Goal: Task Accomplishment & Management: Use online tool/utility

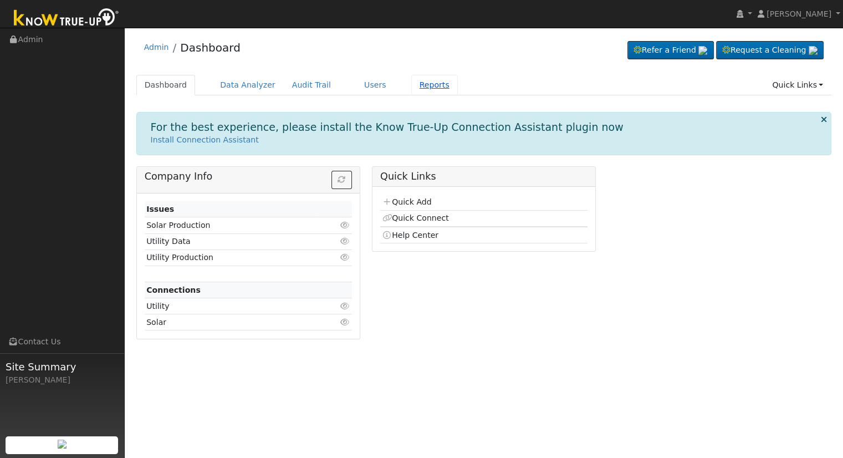
click at [411, 84] on link "Reports" at bounding box center [434, 85] width 47 height 21
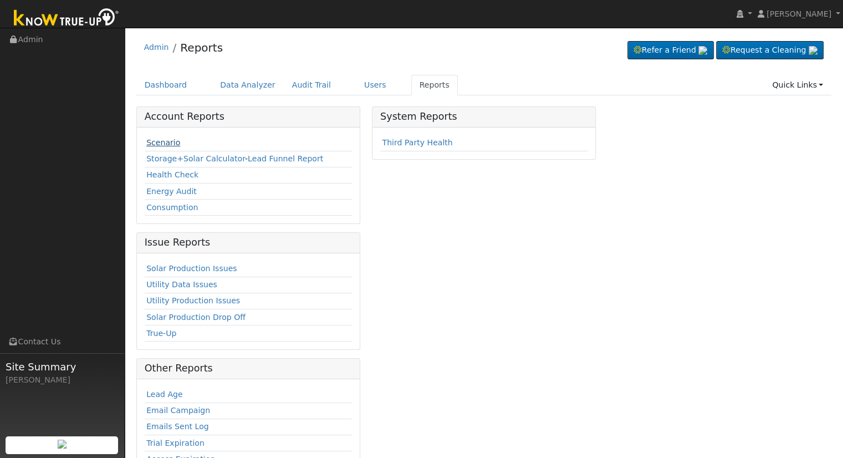
click at [153, 142] on link "Scenario" at bounding box center [163, 142] width 34 height 9
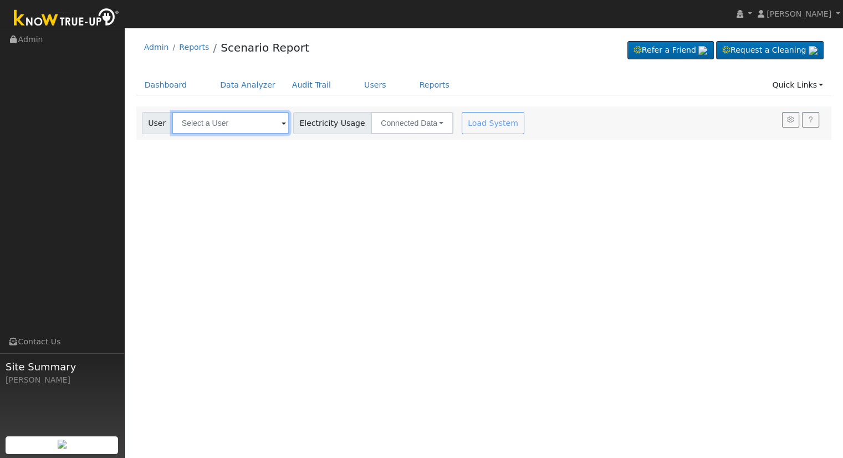
click at [212, 120] on input "text" at bounding box center [231, 123] width 118 height 22
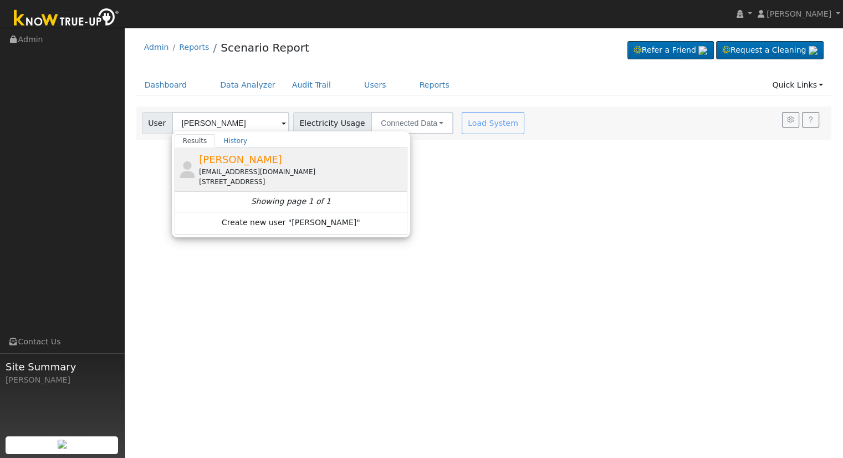
click at [233, 169] on div "georgerod1@sbcglobal.net" at bounding box center [302, 172] width 206 height 10
type input "George Rodriguez"
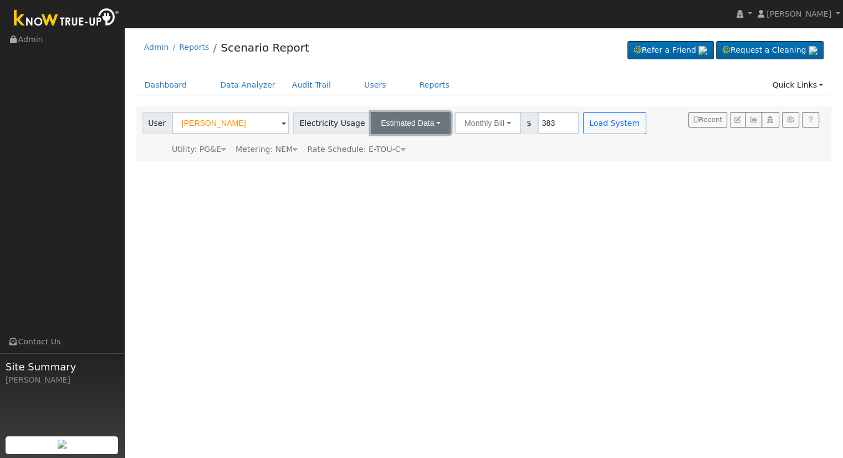
click at [371, 129] on button "Estimated Data" at bounding box center [411, 123] width 80 height 22
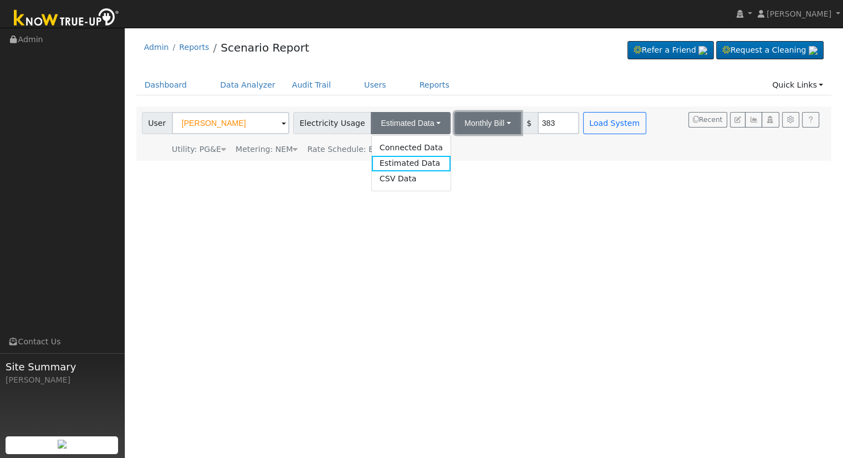
click at [478, 124] on button "Monthly Bill" at bounding box center [488, 123] width 67 height 22
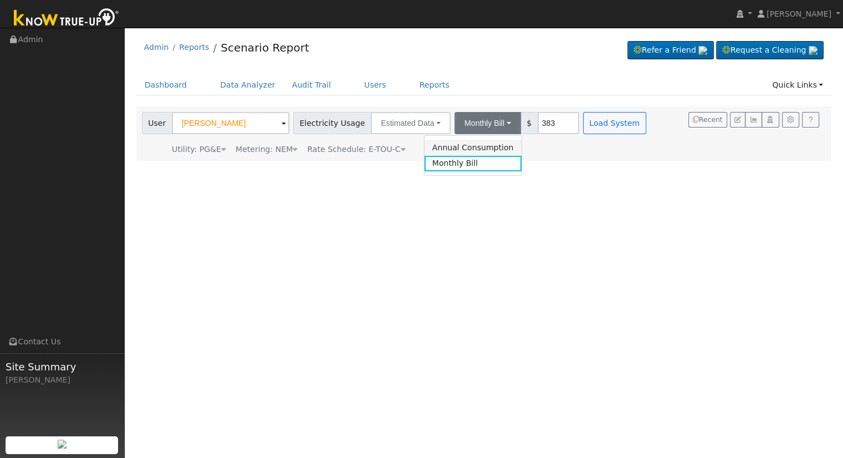
click at [479, 144] on link "Annual Consumption" at bounding box center [473, 148] width 97 height 16
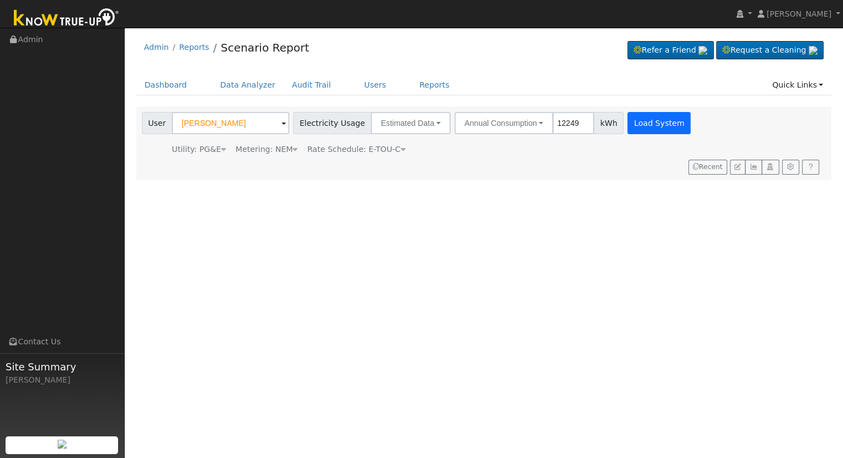
type input "12249"
click at [639, 128] on button "Load System" at bounding box center [659, 123] width 63 height 22
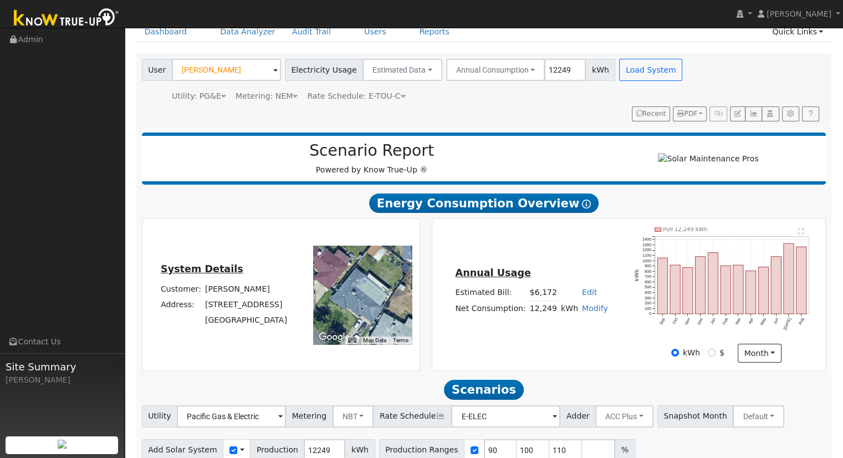
scroll to position [106, 0]
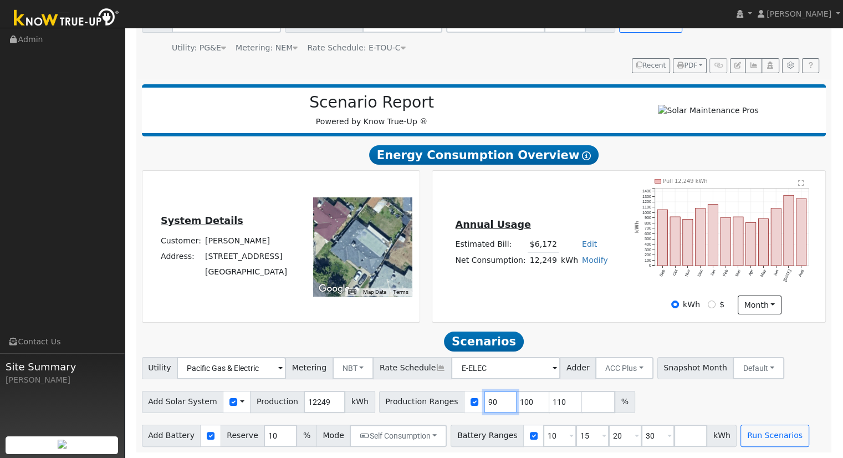
click at [484, 405] on input "90" at bounding box center [500, 402] width 33 height 22
type input "100"
type input "110"
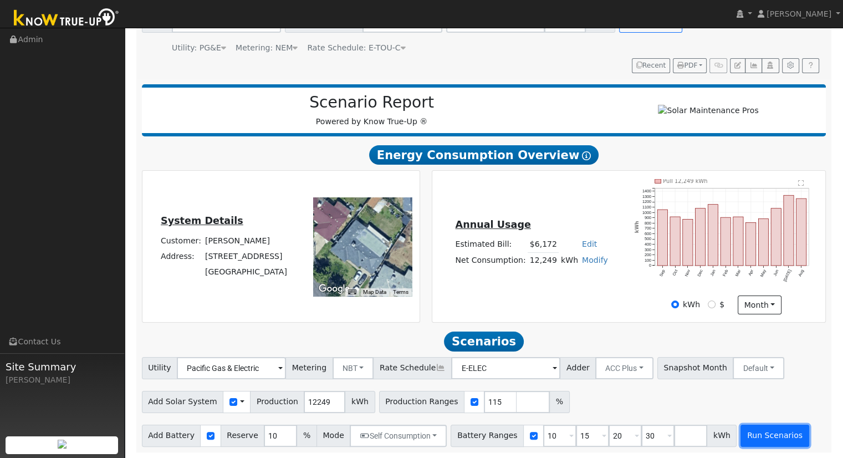
click at [741, 429] on button "Run Scenarios" at bounding box center [775, 436] width 68 height 22
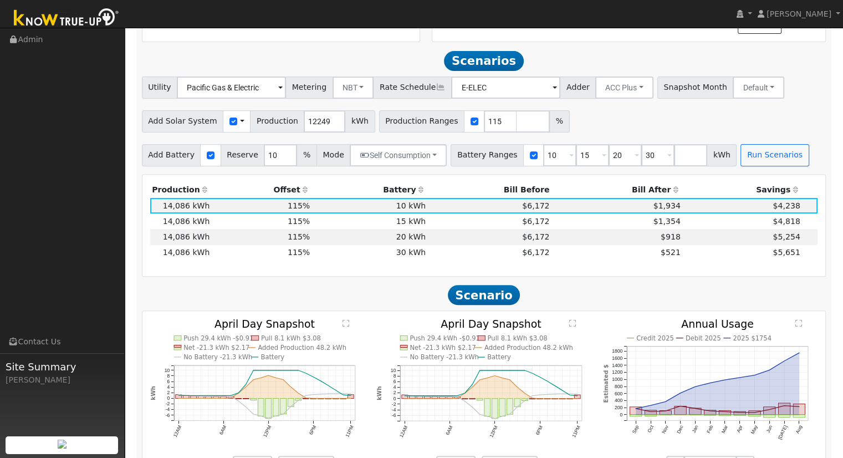
scroll to position [403, 0]
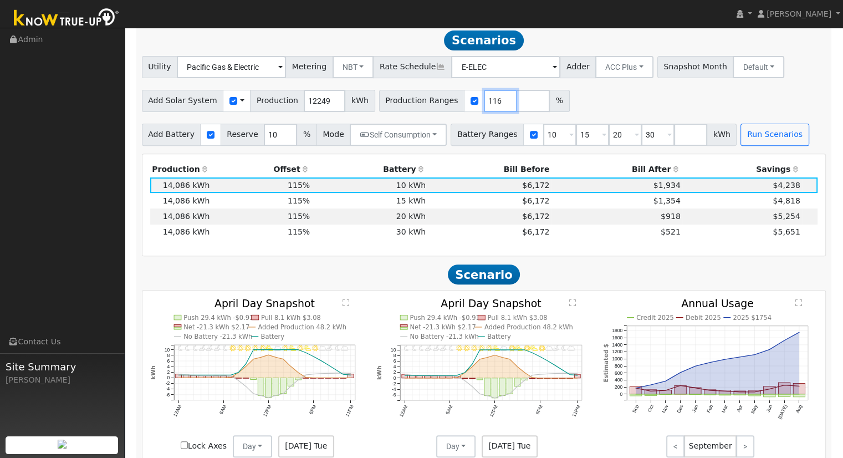
click at [487, 101] on input "116" at bounding box center [500, 101] width 33 height 22
click at [487, 101] on input "117" at bounding box center [500, 101] width 33 height 22
click at [487, 101] on input "118" at bounding box center [500, 101] width 33 height 22
click at [487, 101] on input "119" at bounding box center [500, 101] width 33 height 22
click at [487, 101] on input "120" at bounding box center [500, 101] width 33 height 22
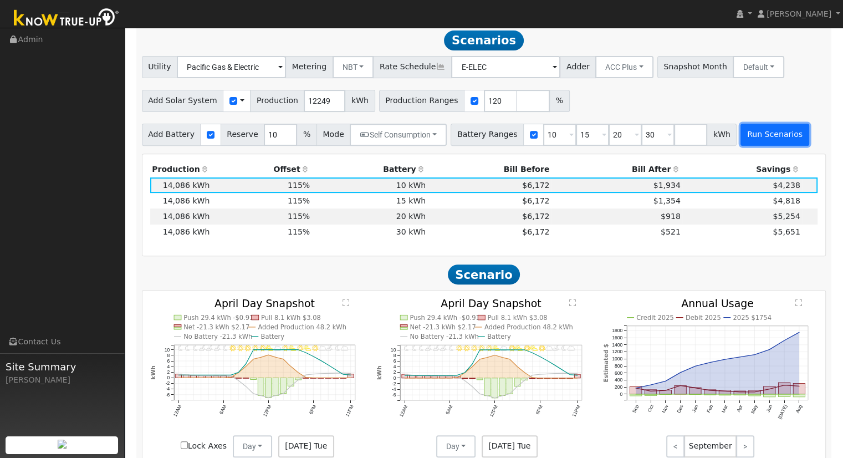
click at [744, 142] on button "Run Scenarios" at bounding box center [775, 135] width 68 height 22
click at [486, 103] on input "121" at bounding box center [500, 101] width 33 height 22
click at [486, 103] on input "122" at bounding box center [500, 101] width 33 height 22
click at [486, 103] on input "123" at bounding box center [500, 101] width 33 height 22
click at [749, 134] on button "Run Scenarios" at bounding box center [775, 135] width 68 height 22
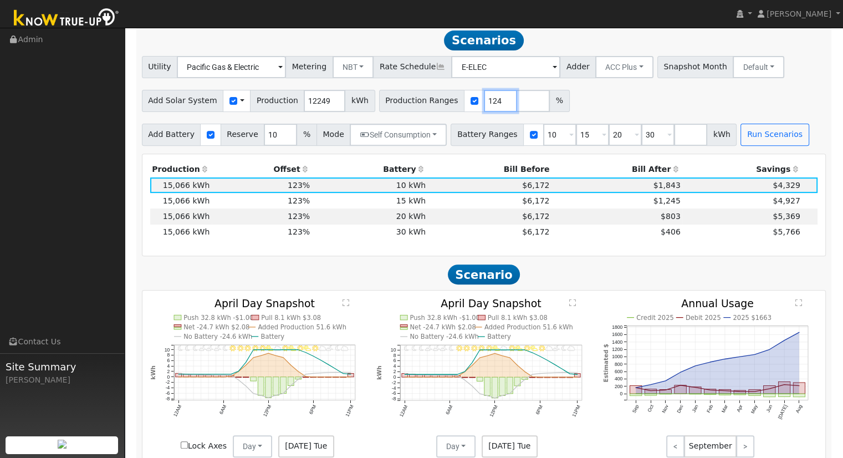
click at [484, 103] on input "124" at bounding box center [500, 101] width 33 height 22
type input "125"
click at [484, 103] on input "125" at bounding box center [500, 101] width 33 height 22
click at [543, 140] on input "10" at bounding box center [559, 135] width 33 height 22
type input "15"
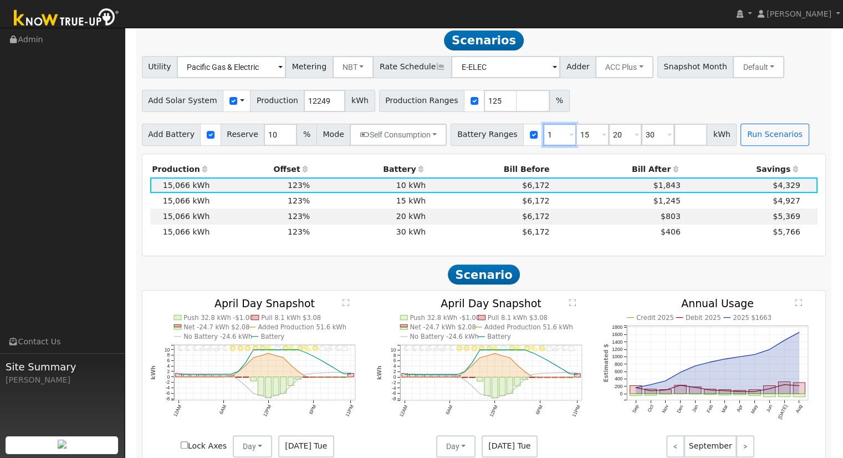
type input "20"
type input "30"
type input "20"
type input "30"
type input "3"
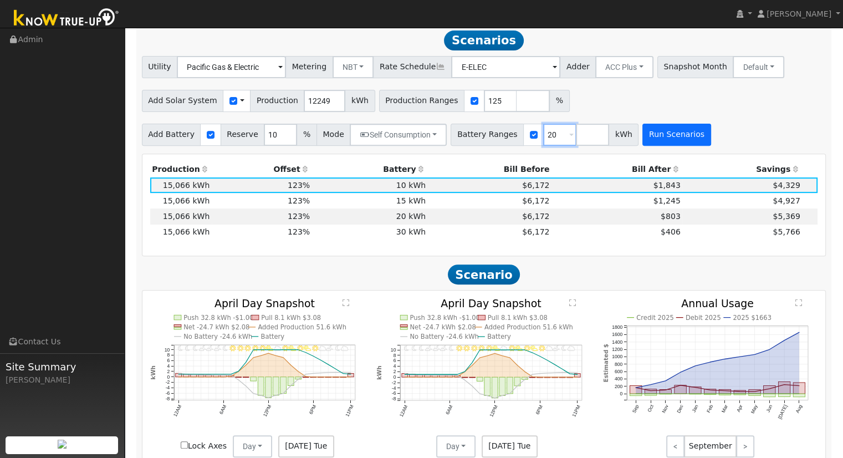
type input "20"
click at [657, 139] on button "Run Scenarios" at bounding box center [677, 135] width 68 height 22
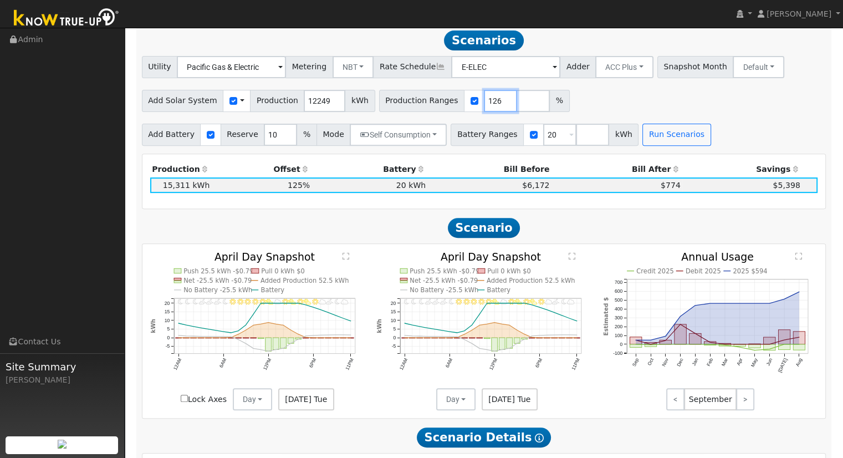
click at [484, 102] on input "126" at bounding box center [500, 101] width 33 height 22
click at [484, 102] on input "127" at bounding box center [500, 101] width 33 height 22
click at [484, 102] on input "128" at bounding box center [500, 101] width 33 height 22
click at [647, 137] on button "Run Scenarios" at bounding box center [677, 135] width 68 height 22
click at [489, 107] on input "127" at bounding box center [500, 101] width 33 height 22
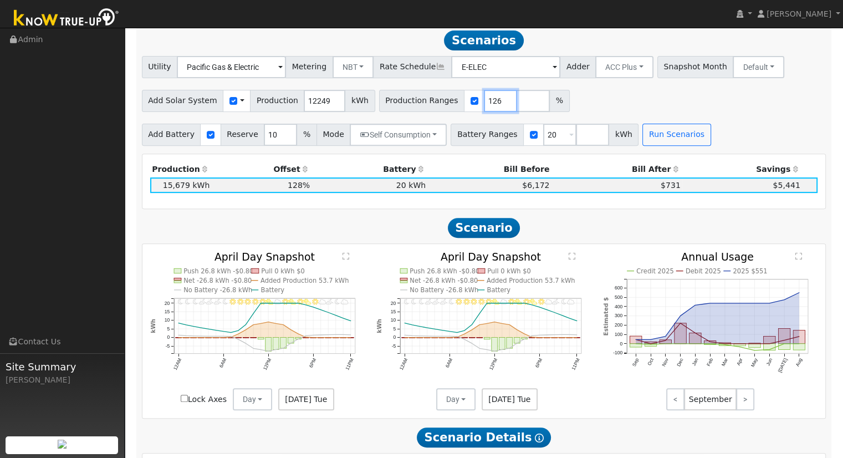
click at [484, 107] on input "126" at bounding box center [500, 101] width 33 height 22
click at [652, 138] on button "Run Scenarios" at bounding box center [677, 135] width 68 height 22
type input "127"
click at [486, 100] on input "127" at bounding box center [500, 101] width 33 height 22
click at [659, 136] on button "Run Scenarios" at bounding box center [677, 135] width 68 height 22
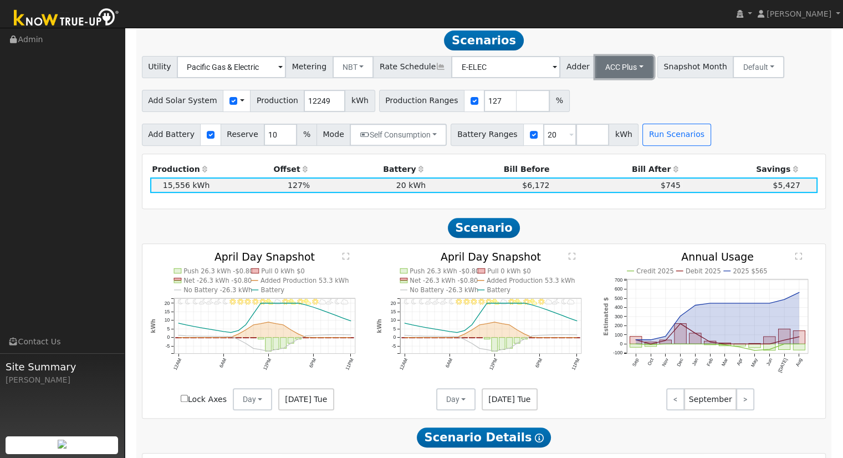
drag, startPoint x: 603, startPoint y: 102, endPoint x: 599, endPoint y: 67, distance: 35.1
click at [599, 67] on button "ACC Plus" at bounding box center [625, 67] width 58 height 22
click at [599, 68] on button "ACC Plus" at bounding box center [625, 67] width 58 height 22
click at [601, 69] on button "ACC Plus" at bounding box center [625, 67] width 58 height 22
click at [604, 128] on link "SB-535" at bounding box center [612, 123] width 77 height 16
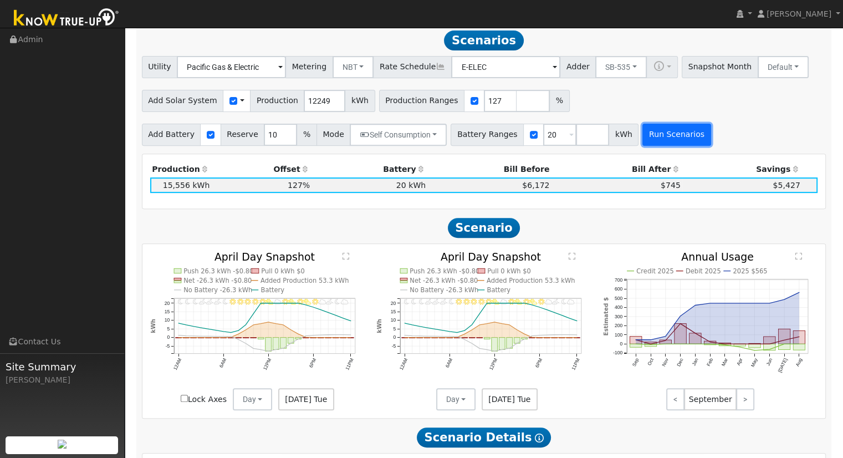
click at [669, 140] on button "Run Scenarios" at bounding box center [677, 135] width 68 height 22
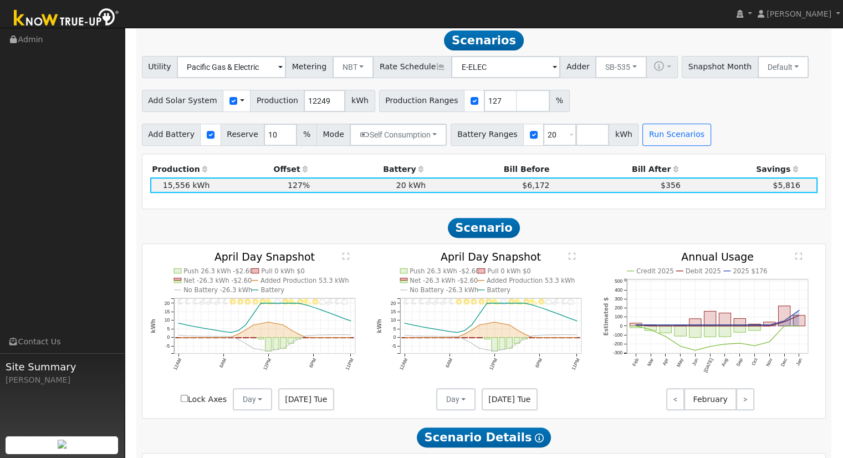
scroll to position [70, 0]
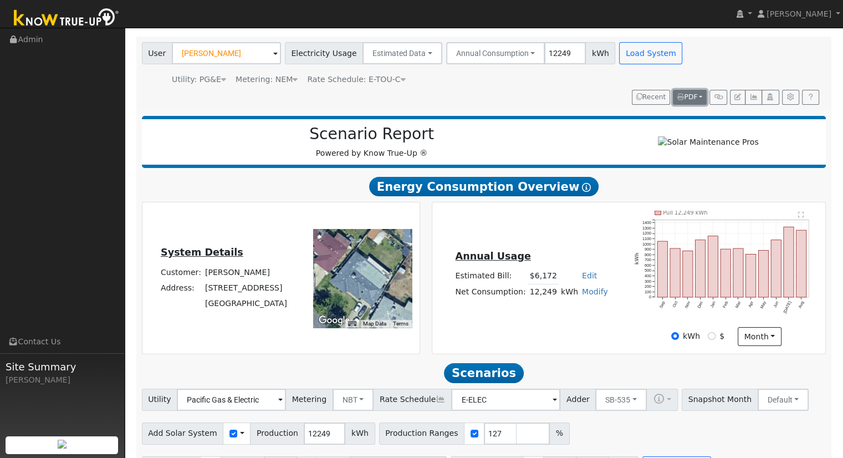
click at [697, 93] on span "PDF" at bounding box center [688, 97] width 20 height 8
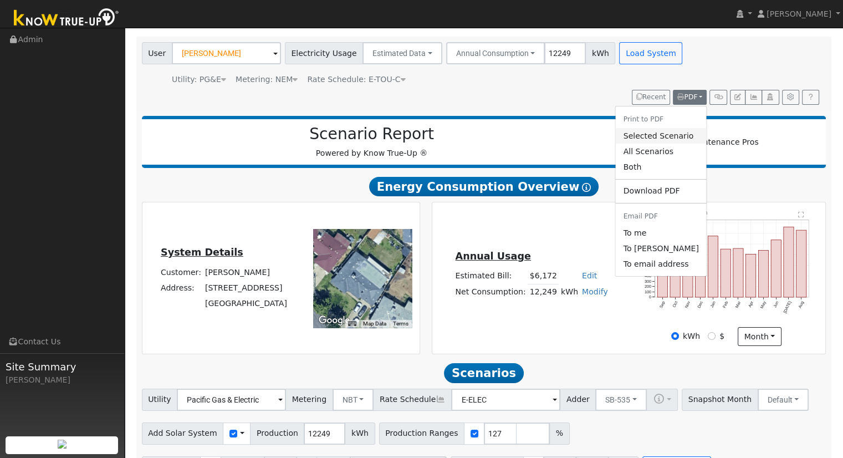
click at [673, 136] on link "Selected Scenario" at bounding box center [660, 136] width 91 height 16
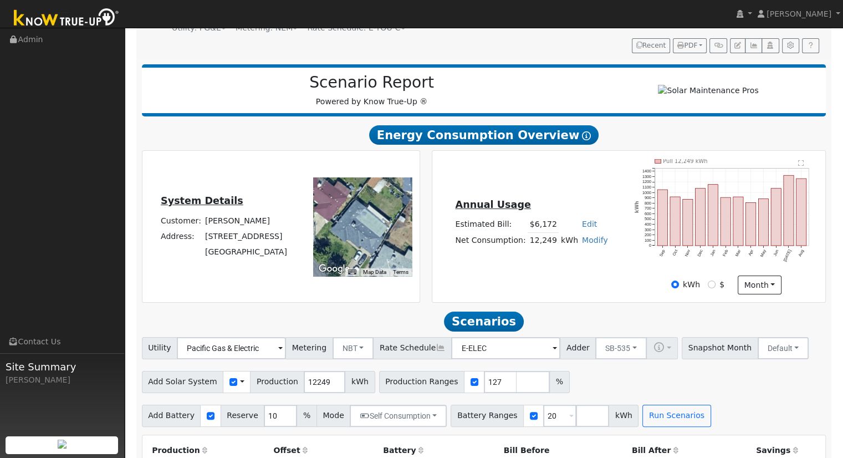
scroll to position [69, 0]
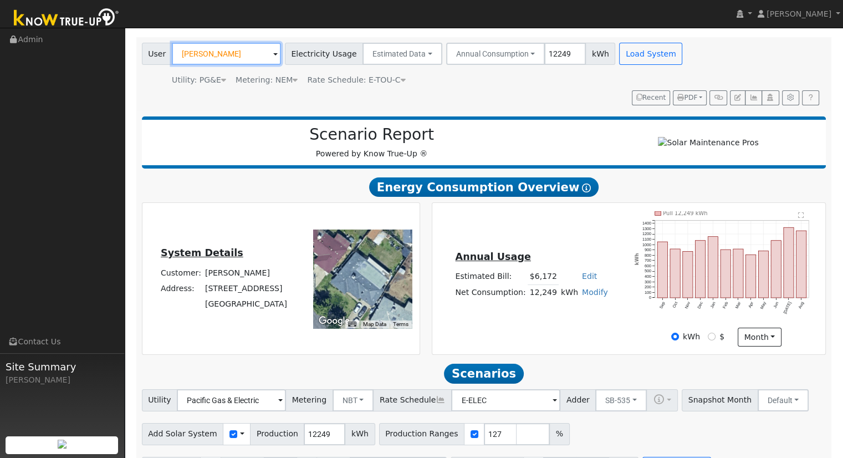
click at [246, 47] on input "George Rodriguez" at bounding box center [226, 54] width 109 height 22
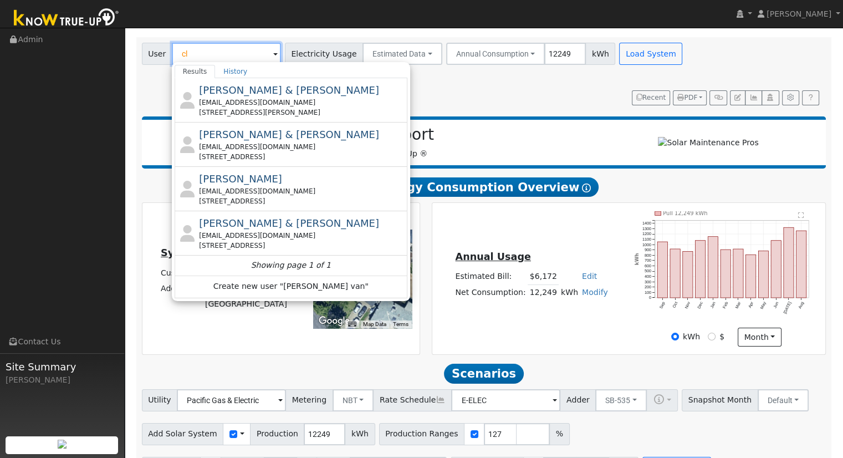
type input "c"
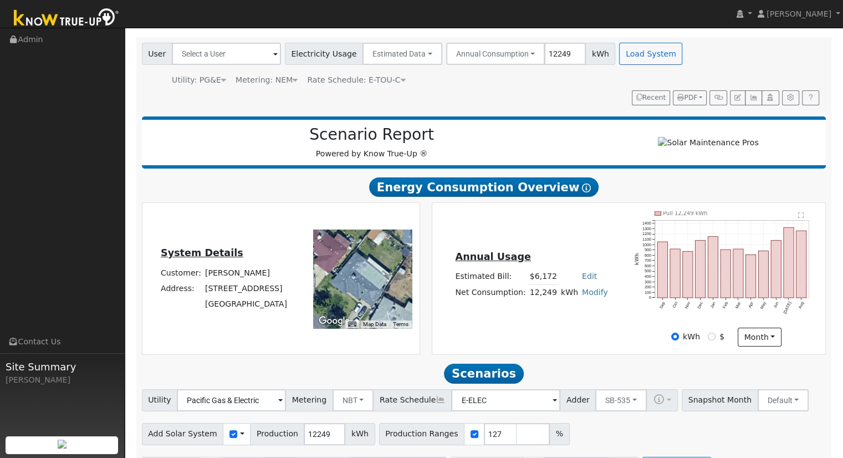
click at [350, 160] on div "Scenario Report Powered by Know True-Up ®" at bounding box center [371, 142] width 449 height 34
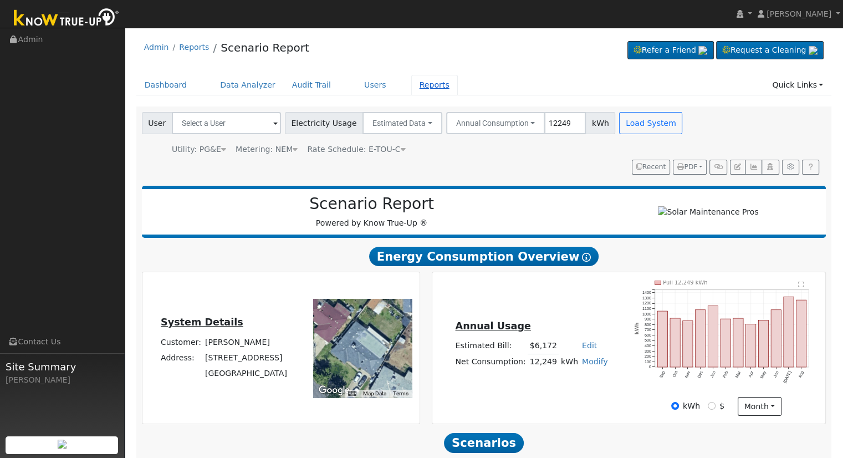
click at [411, 85] on link "Reports" at bounding box center [434, 85] width 47 height 21
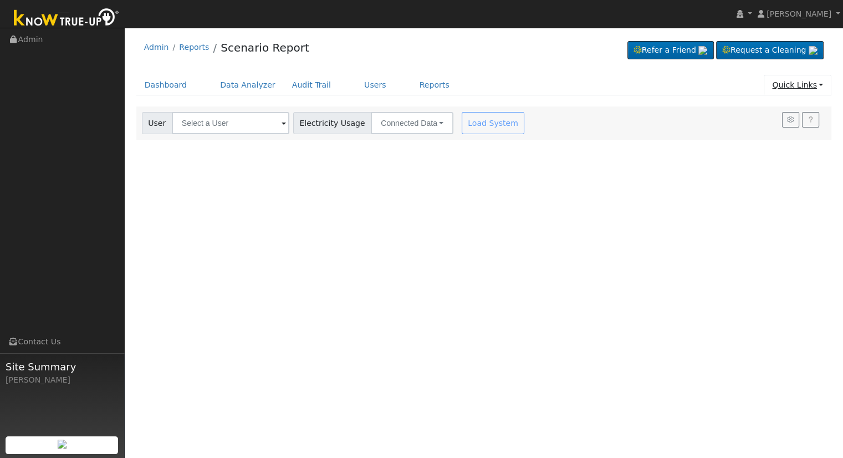
click at [798, 87] on link "Quick Links" at bounding box center [798, 85] width 68 height 21
click at [778, 109] on link "Quick Add" at bounding box center [790, 108] width 82 height 16
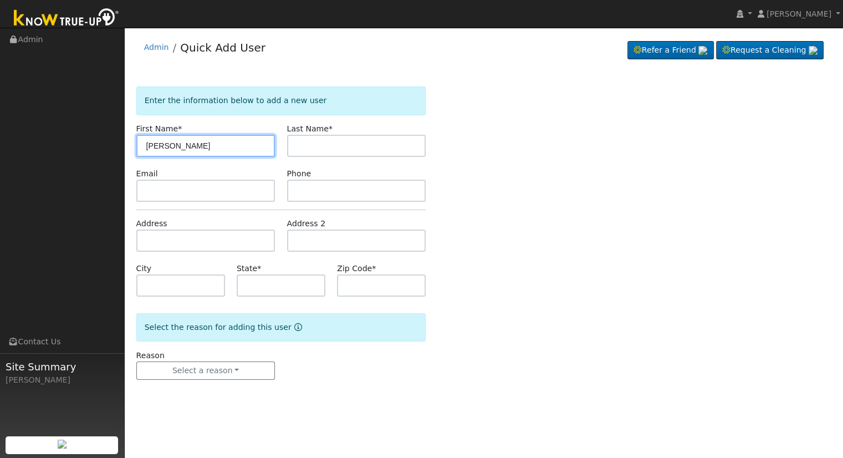
type input "[PERSON_NAME]"
click at [315, 149] on input "text" at bounding box center [356, 146] width 139 height 22
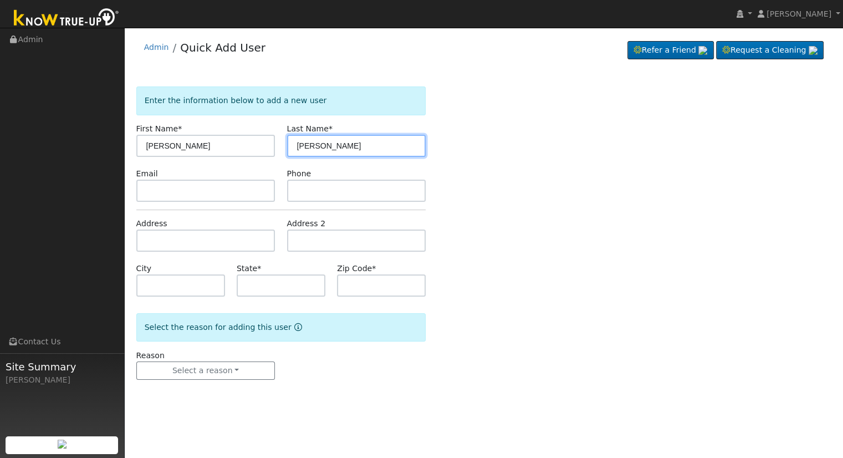
type input "van putten"
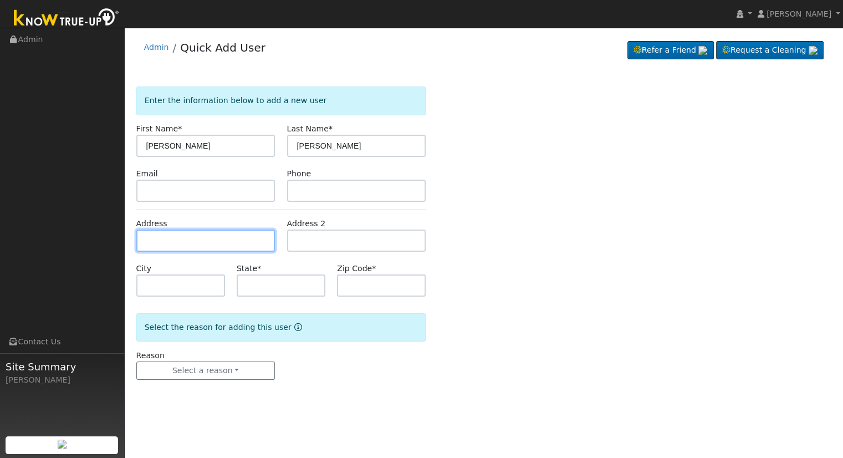
click at [187, 240] on input "text" at bounding box center [205, 241] width 139 height 22
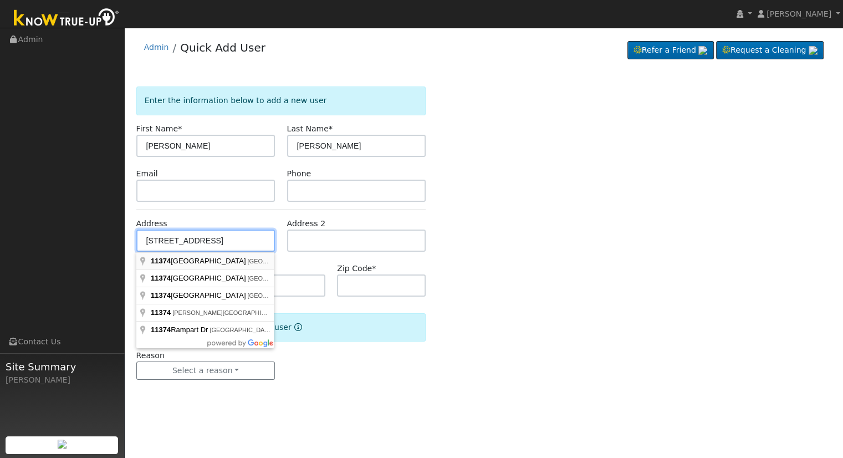
type input "[STREET_ADDRESS]"
type input "Fresno"
type input "CA"
type input "93730"
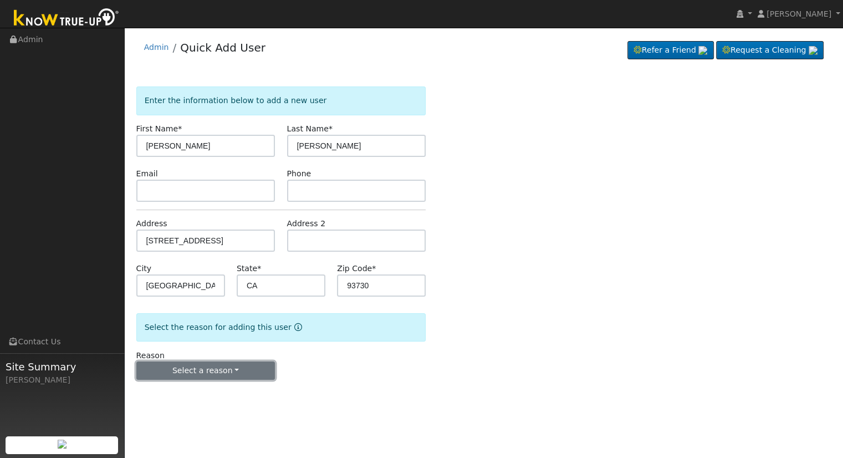
click at [215, 364] on button "Select a reason" at bounding box center [205, 371] width 139 height 19
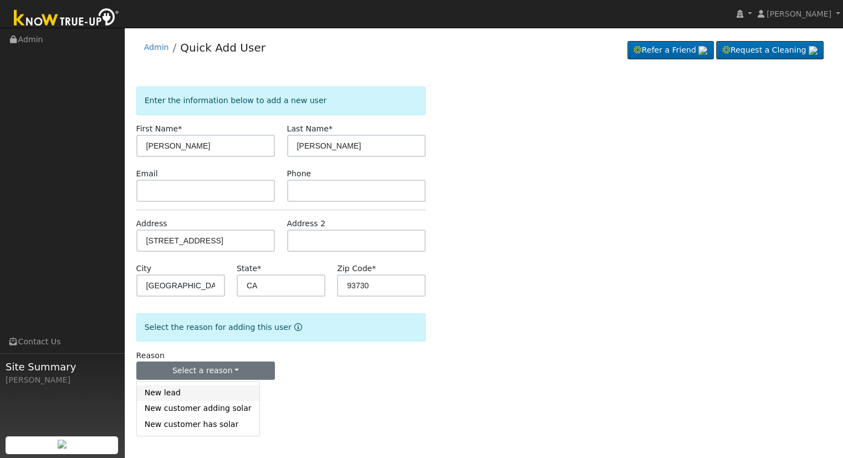
click at [199, 389] on link "New lead" at bounding box center [198, 393] width 123 height 16
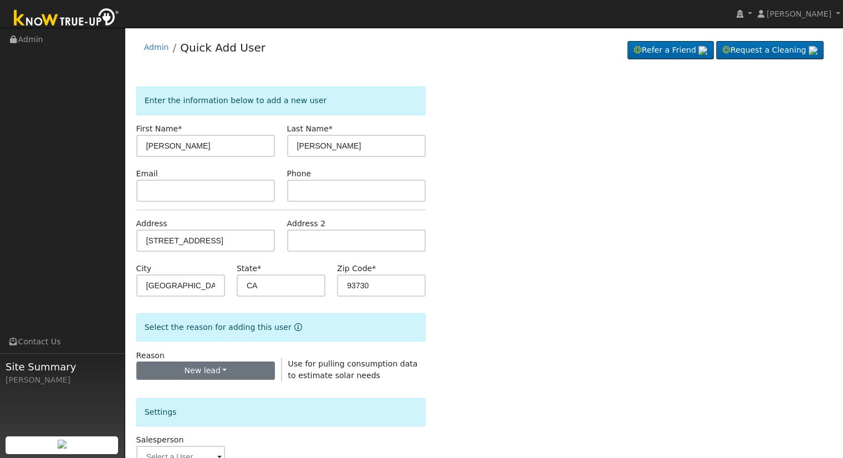
scroll to position [259, 0]
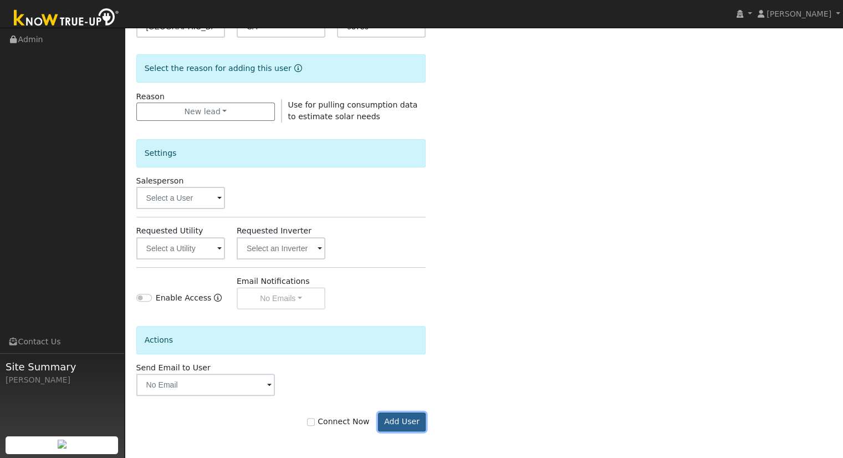
click at [400, 418] on button "Add User" at bounding box center [402, 422] width 48 height 19
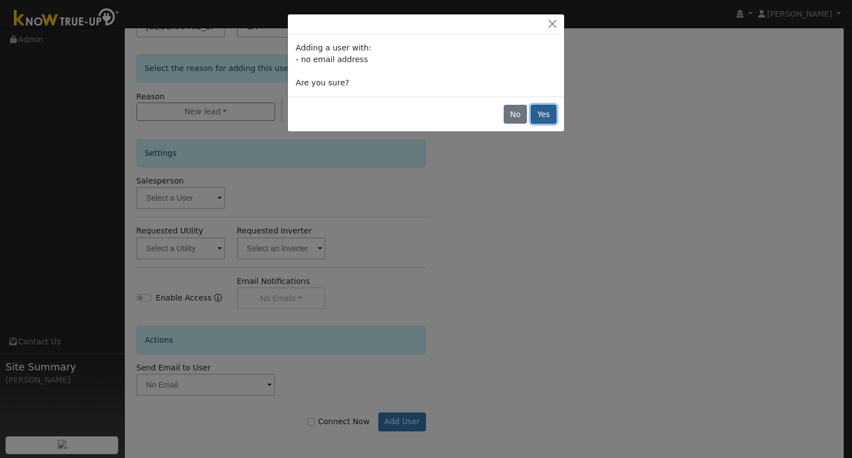
click at [546, 120] on button "Yes" at bounding box center [544, 114] width 26 height 19
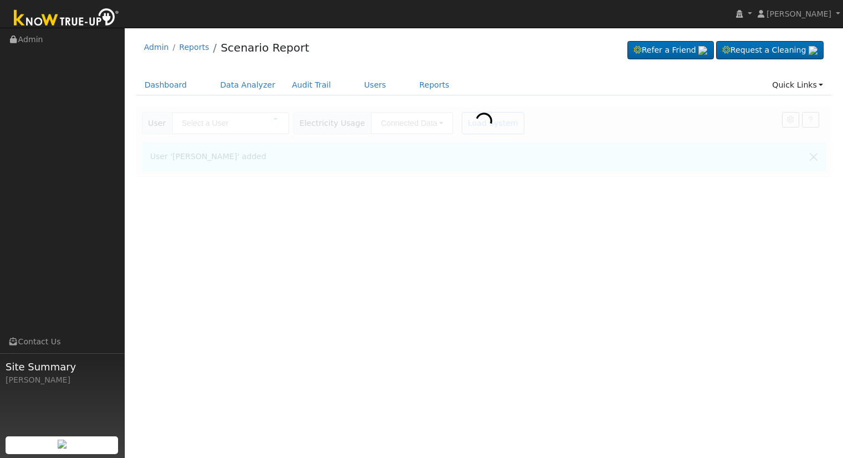
type input "[PERSON_NAME]"
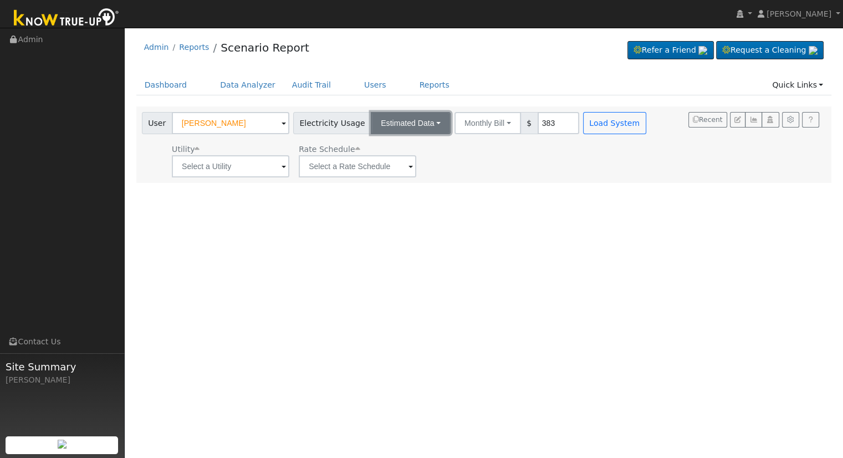
click at [371, 118] on button "Estimated Data" at bounding box center [411, 123] width 80 height 22
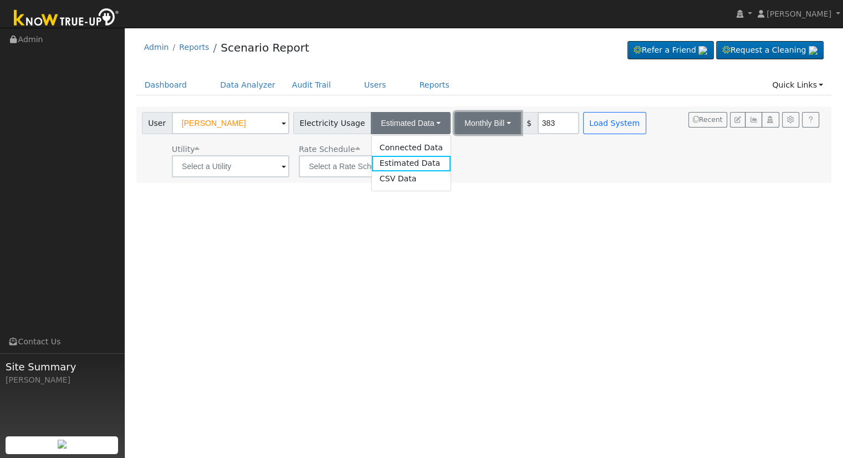
click at [495, 123] on button "Monthly Bill" at bounding box center [488, 123] width 67 height 22
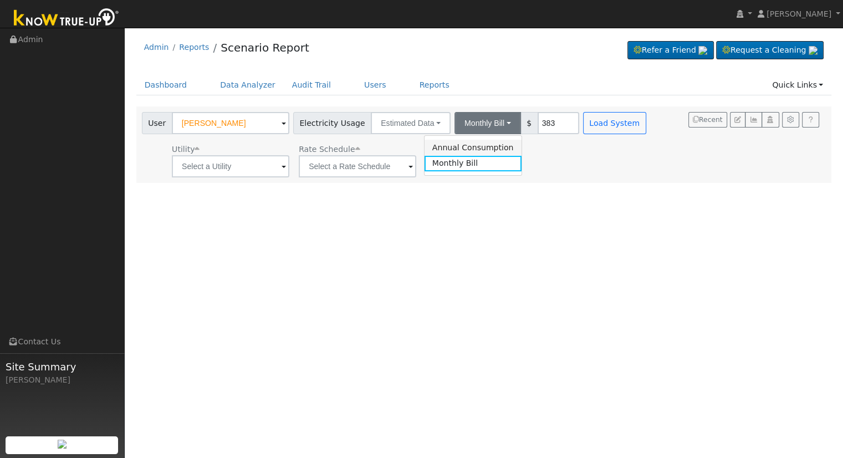
click at [481, 149] on link "Annual Consumption" at bounding box center [473, 148] width 97 height 16
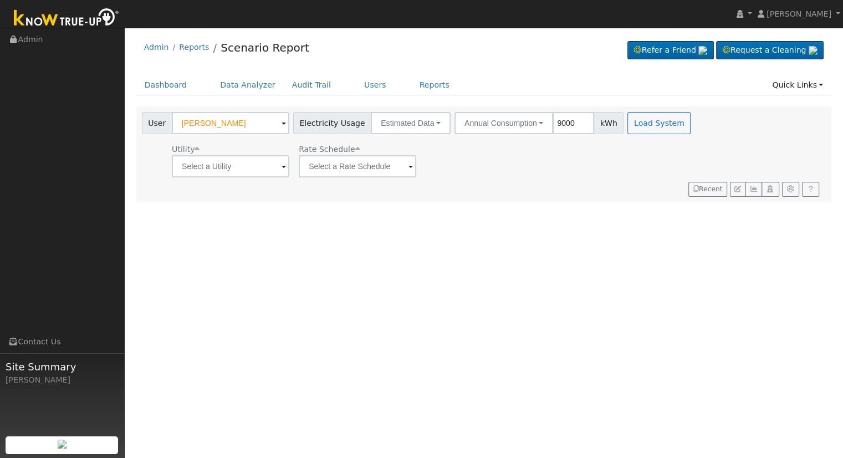
type input "9000"
click at [501, 200] on div "User Profile First name Last name Email Email Notifications No Emails No Emails…" at bounding box center [484, 243] width 719 height 430
click at [222, 158] on input "text" at bounding box center [231, 166] width 118 height 22
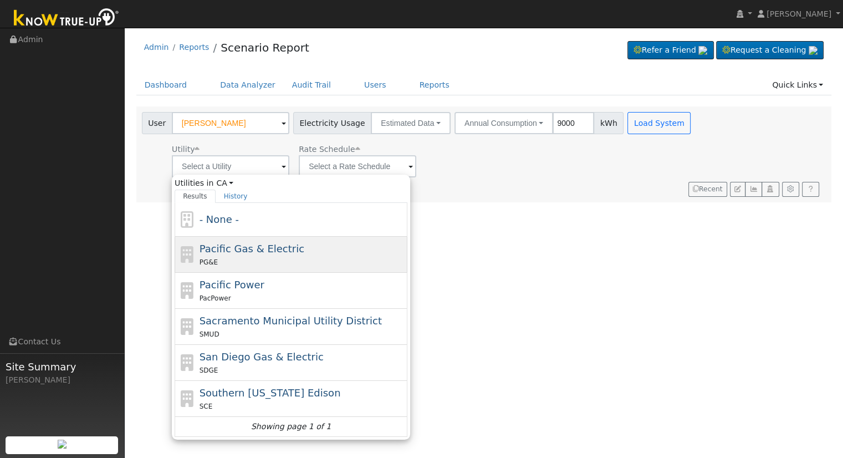
click at [247, 246] on span "Pacific Gas & Electric" at bounding box center [252, 249] width 105 height 12
type input "Pacific Gas & Electric"
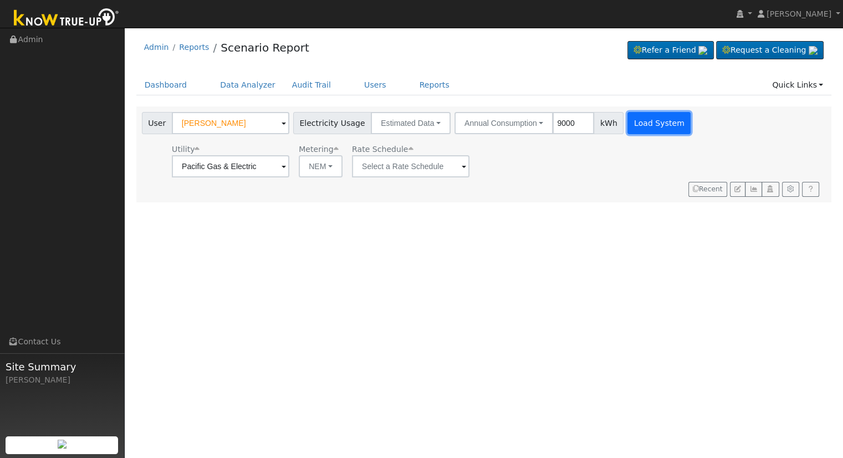
click at [647, 133] on button "Load System" at bounding box center [659, 123] width 63 height 22
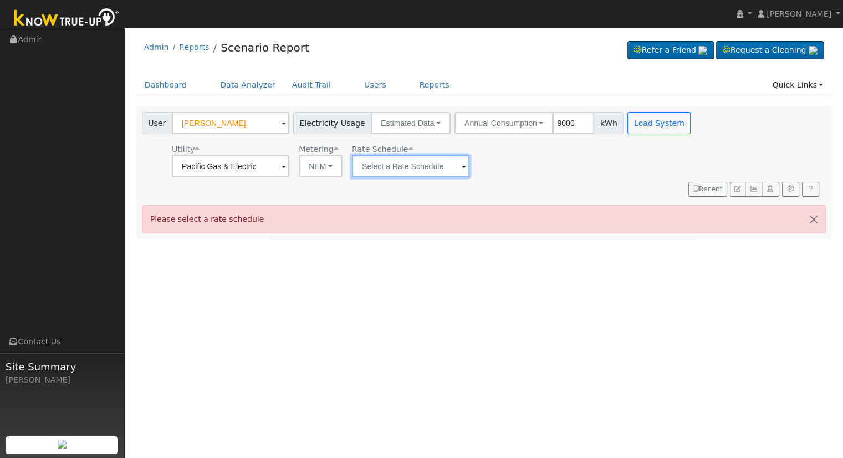
click at [401, 167] on input "text" at bounding box center [411, 166] width 118 height 22
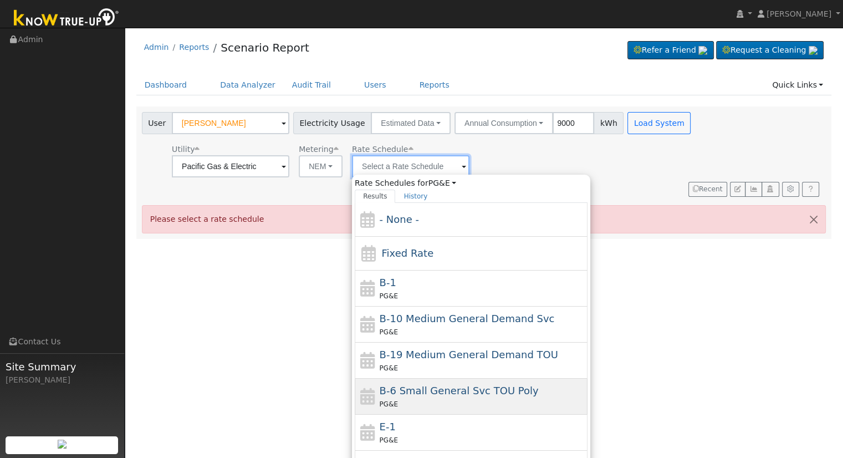
scroll to position [156, 0]
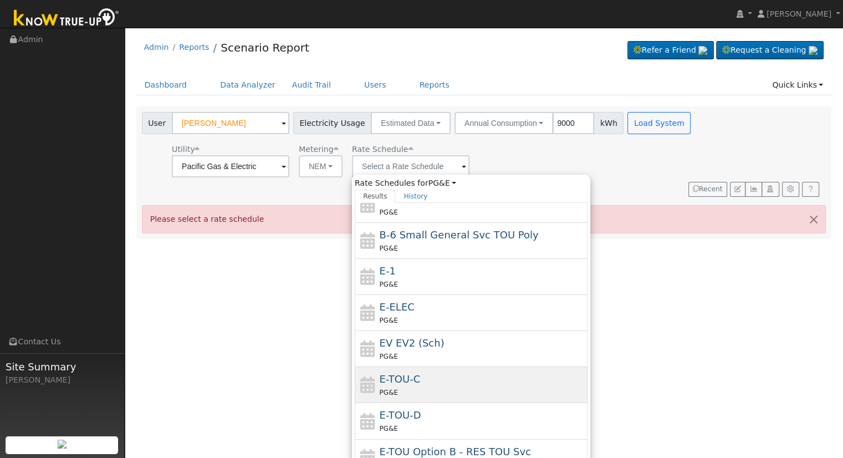
click at [429, 388] on div "PG&E" at bounding box center [483, 392] width 206 height 12
type input "E-TOU-C"
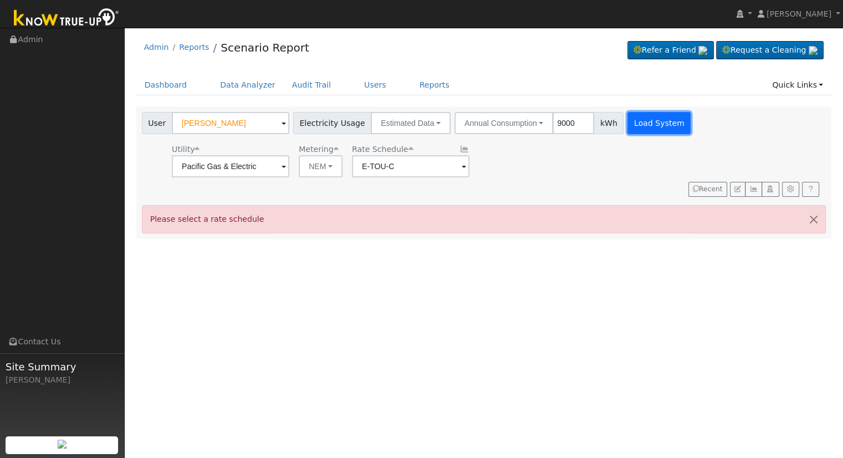
click at [631, 123] on button "Load System" at bounding box center [659, 123] width 63 height 22
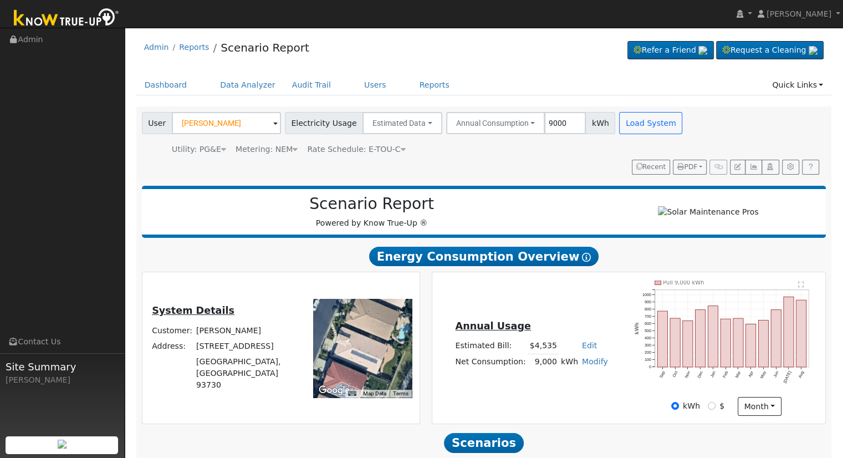
scroll to position [106, 0]
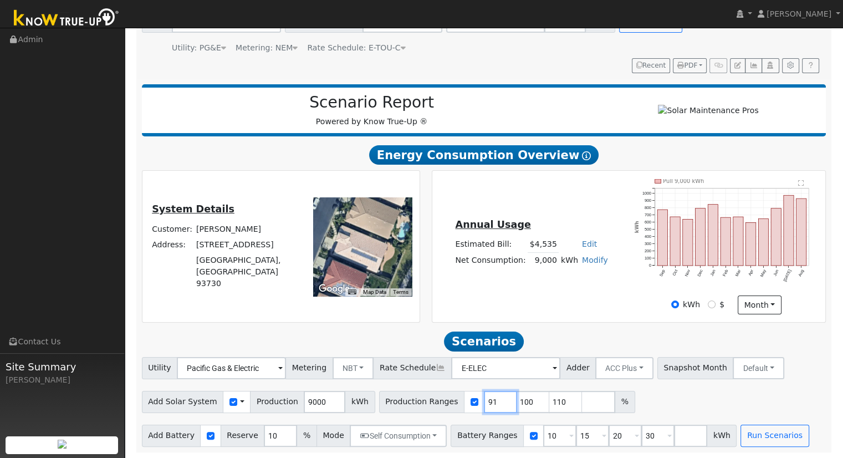
click at [484, 400] on input "91" at bounding box center [500, 402] width 33 height 22
type input "100"
type input "110"
type input "1"
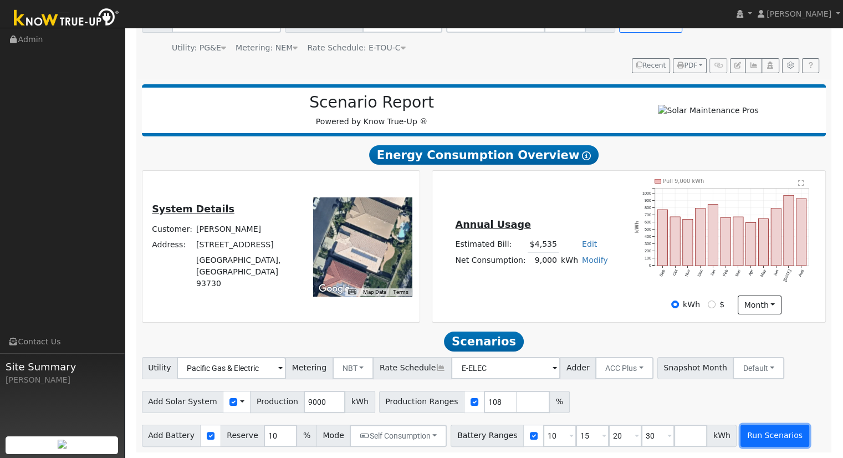
click at [749, 441] on button "Run Scenarios" at bounding box center [775, 436] width 68 height 22
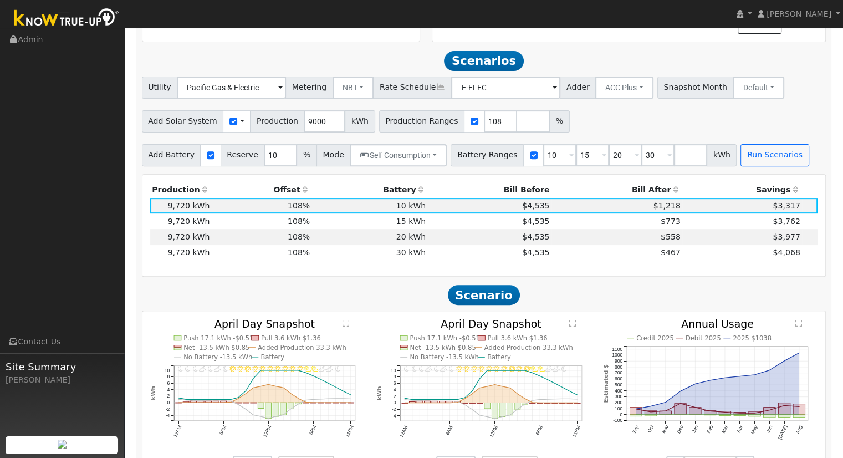
scroll to position [403, 0]
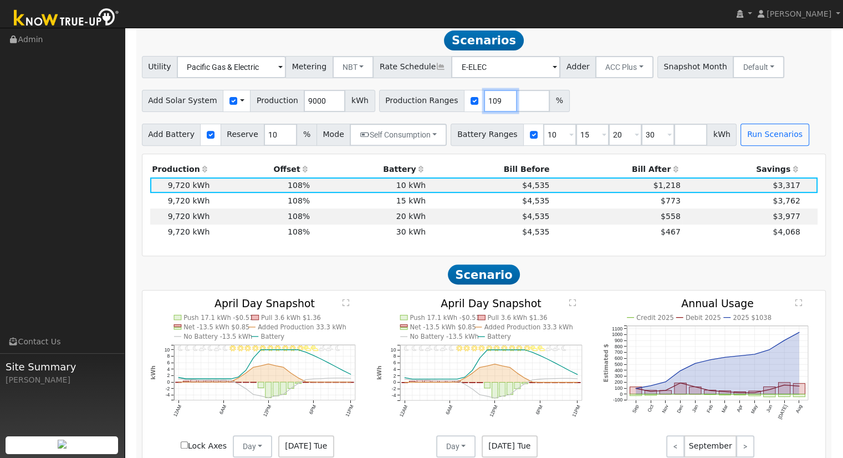
click at [487, 102] on input "109" at bounding box center [500, 101] width 33 height 22
click at [487, 102] on input "110" at bounding box center [500, 101] width 33 height 22
click at [487, 102] on input "111" at bounding box center [500, 101] width 33 height 22
click at [487, 102] on input "112" at bounding box center [500, 101] width 33 height 22
click at [741, 134] on button "Run Scenarios" at bounding box center [775, 135] width 68 height 22
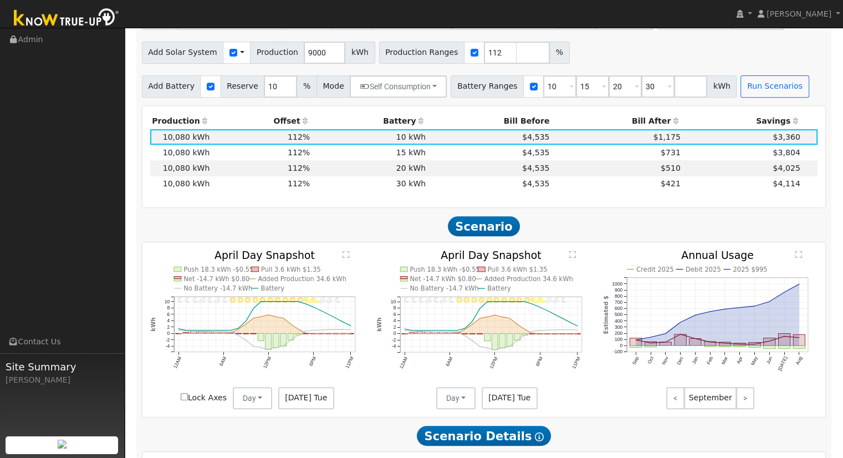
scroll to position [456, 0]
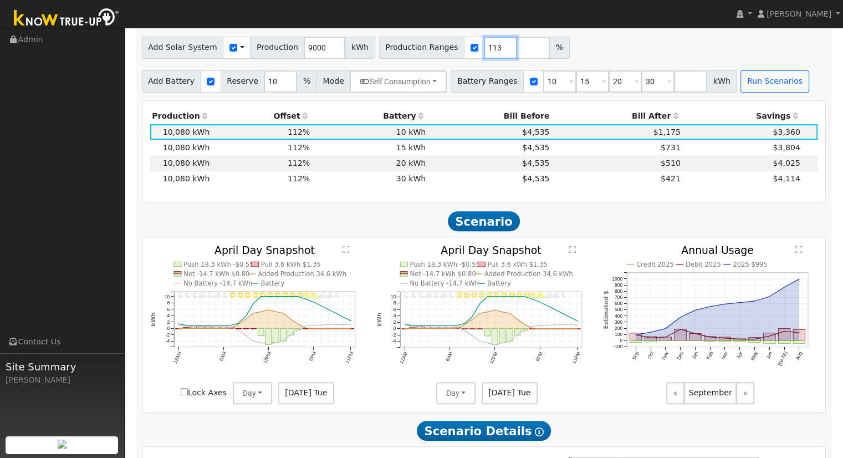
click at [486, 49] on input "113" at bounding box center [500, 48] width 33 height 22
click at [486, 49] on input "114" at bounding box center [500, 48] width 33 height 22
click at [486, 49] on input "115" at bounding box center [500, 48] width 33 height 22
click at [763, 92] on button "Run Scenarios" at bounding box center [775, 81] width 68 height 22
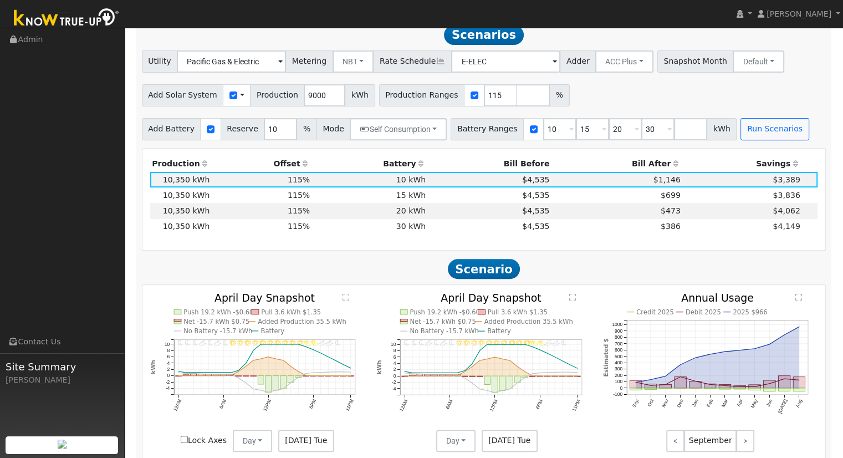
scroll to position [403, 0]
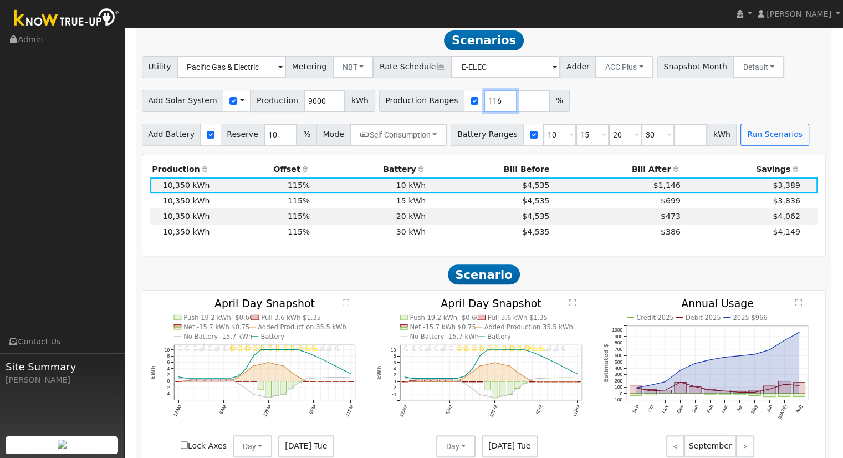
click at [485, 101] on input "116" at bounding box center [500, 101] width 33 height 22
click at [485, 101] on input "117" at bounding box center [500, 101] width 33 height 22
click at [764, 144] on button "Run Scenarios" at bounding box center [775, 135] width 68 height 22
click at [485, 101] on input "118" at bounding box center [500, 101] width 33 height 22
type input "119"
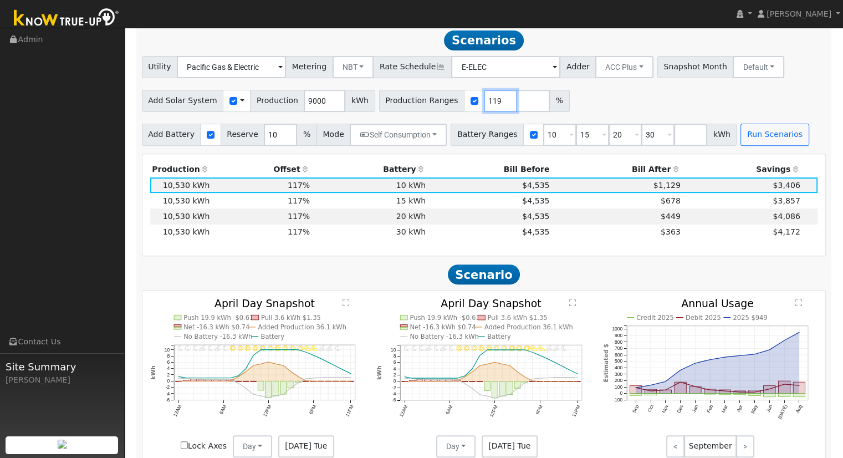
click at [485, 101] on input "119" at bounding box center [500, 101] width 33 height 22
click at [754, 146] on button "Run Scenarios" at bounding box center [775, 135] width 68 height 22
click at [543, 139] on input "10" at bounding box center [559, 135] width 33 height 22
type input "15"
type input "20"
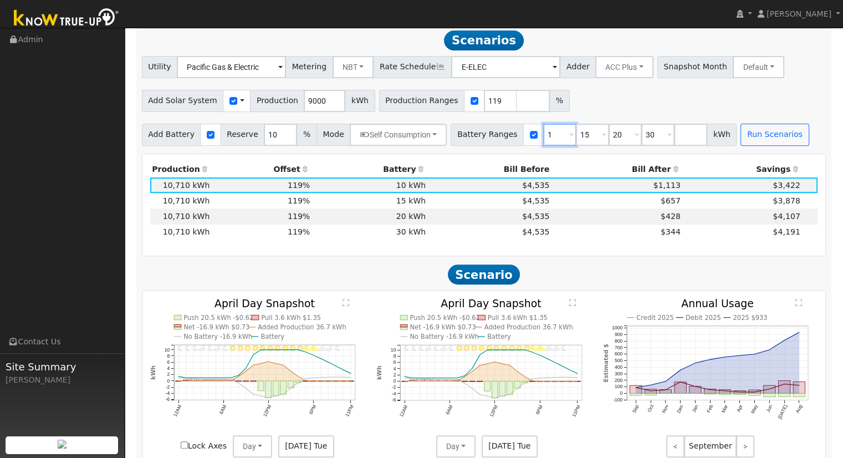
type input "30"
type input "20"
type input "30"
type input "3"
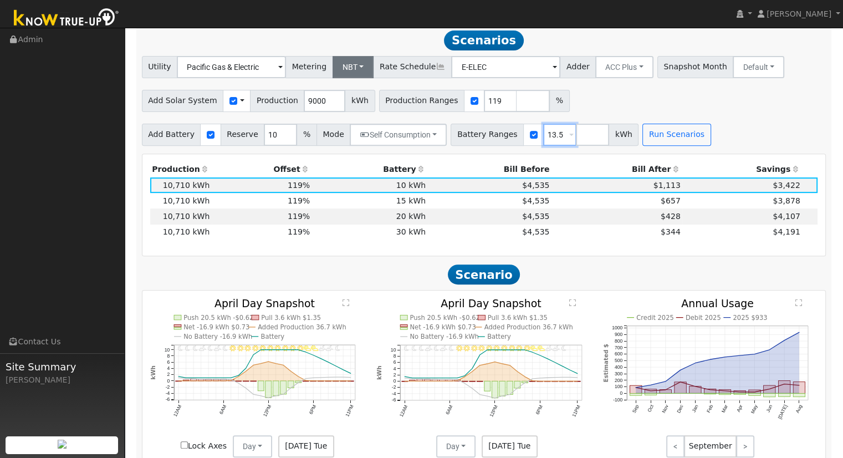
type input "13.5"
click at [358, 67] on button "NBT" at bounding box center [354, 67] width 42 height 22
click at [365, 89] on link "NEM" at bounding box center [362, 92] width 77 height 16
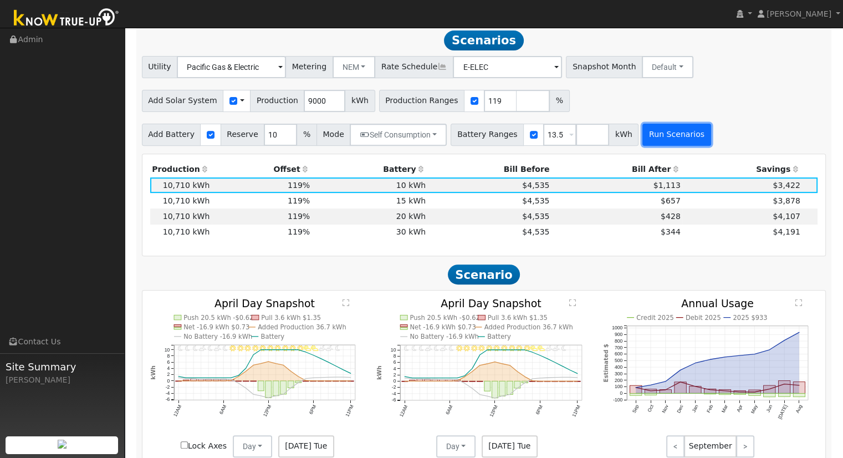
click at [643, 133] on button "Run Scenarios" at bounding box center [677, 135] width 68 height 22
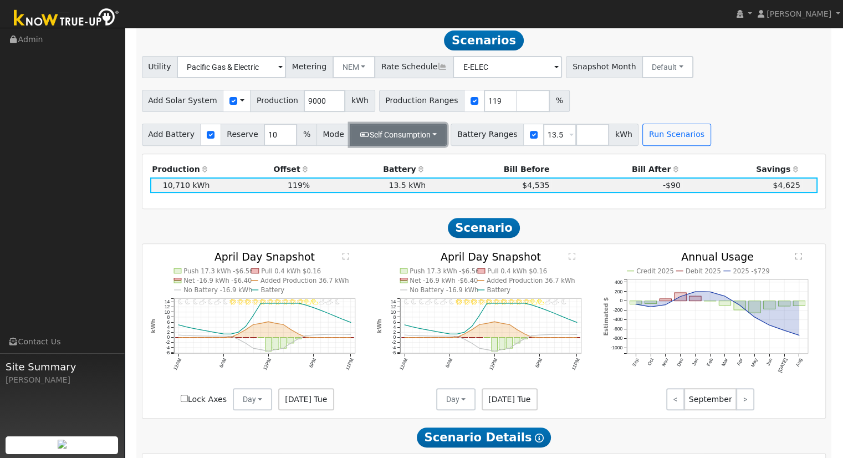
click at [362, 143] on button "Self Consumption" at bounding box center [398, 135] width 97 height 22
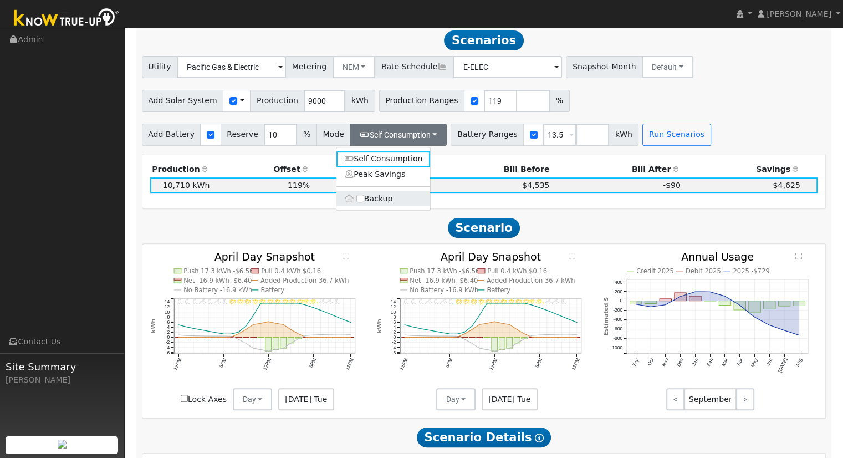
click at [371, 200] on label "Backup" at bounding box center [384, 199] width 94 height 16
click at [364, 200] on input "Backup" at bounding box center [361, 199] width 8 height 8
type input "20"
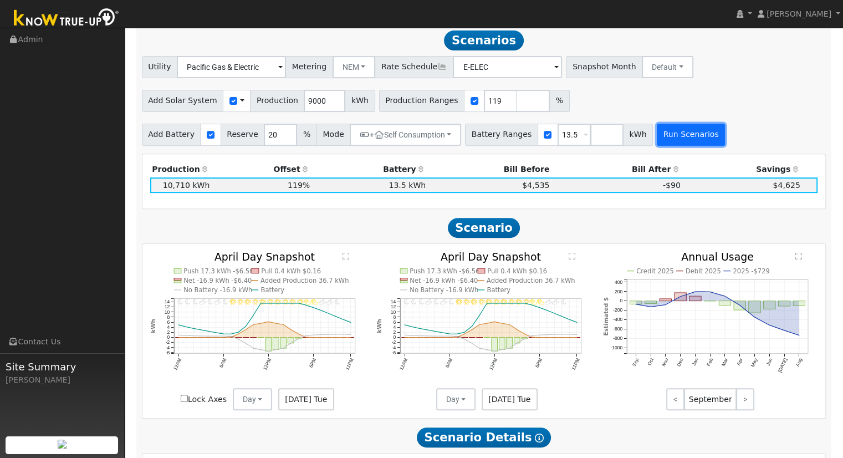
click at [657, 144] on button "Run Scenarios" at bounding box center [691, 135] width 68 height 22
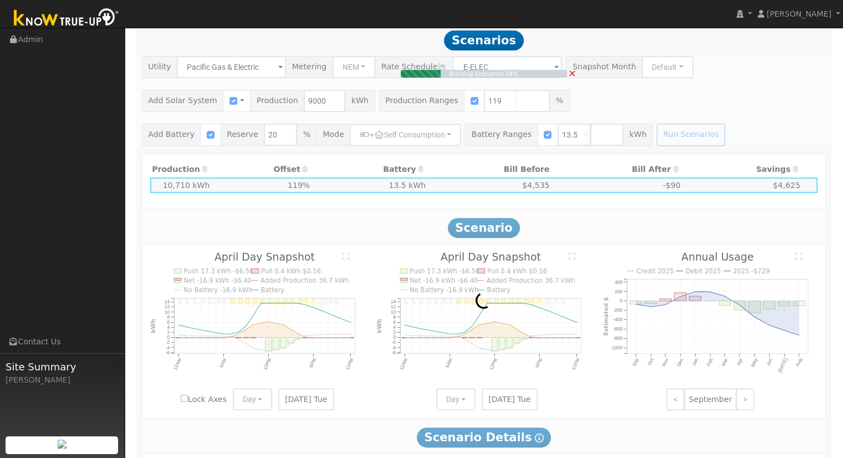
click at [657, 144] on div "Building Scenarios 24% ×" at bounding box center [484, 101] width 696 height 90
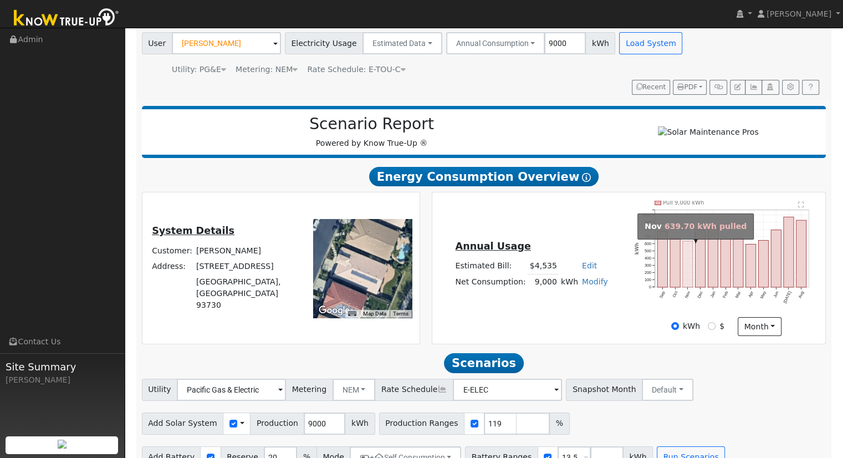
scroll to position [0, 0]
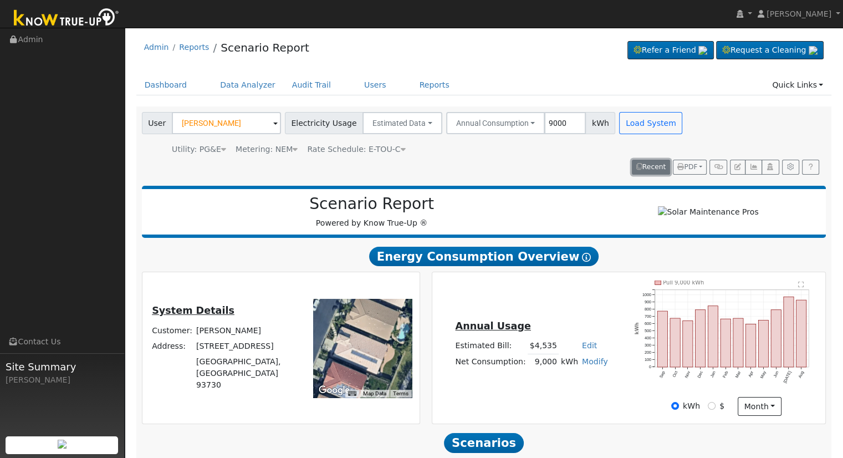
click at [637, 167] on button "Recent" at bounding box center [651, 168] width 39 height 16
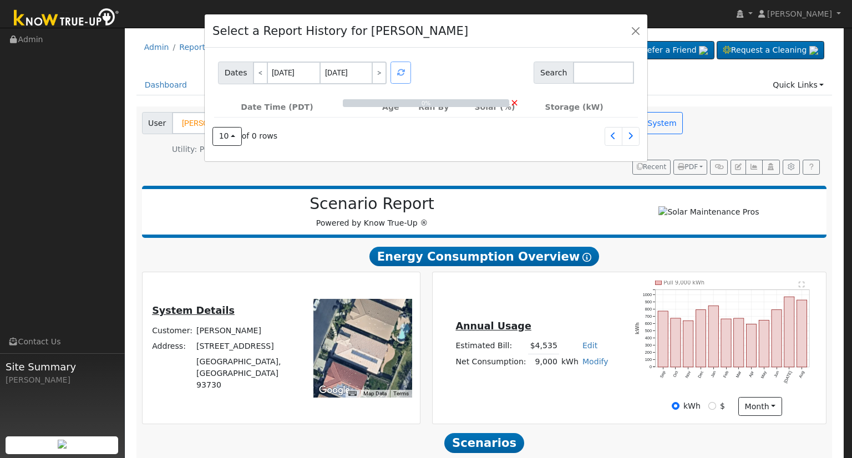
click at [651, 30] on div "Select a Report History for [PERSON_NAME] Dates < [DATE] [DATE] > Search 0% × D…" at bounding box center [426, 229] width 852 height 458
click at [635, 29] on button "button" at bounding box center [636, 31] width 16 height 16
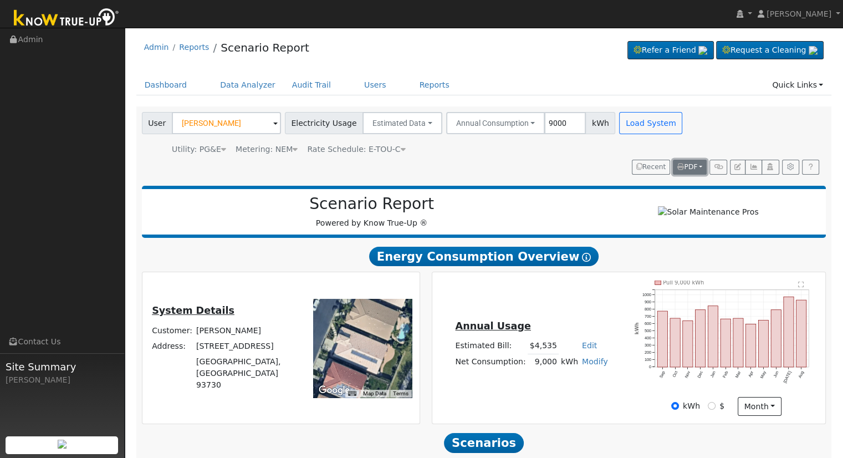
click at [693, 169] on span "PDF" at bounding box center [688, 167] width 20 height 8
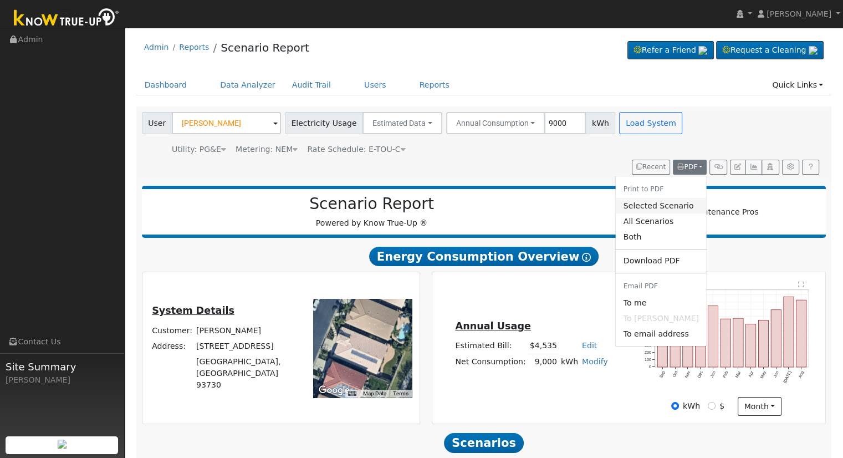
click at [665, 207] on link "Selected Scenario" at bounding box center [661, 206] width 91 height 16
